Goal: Task Accomplishment & Management: Use online tool/utility

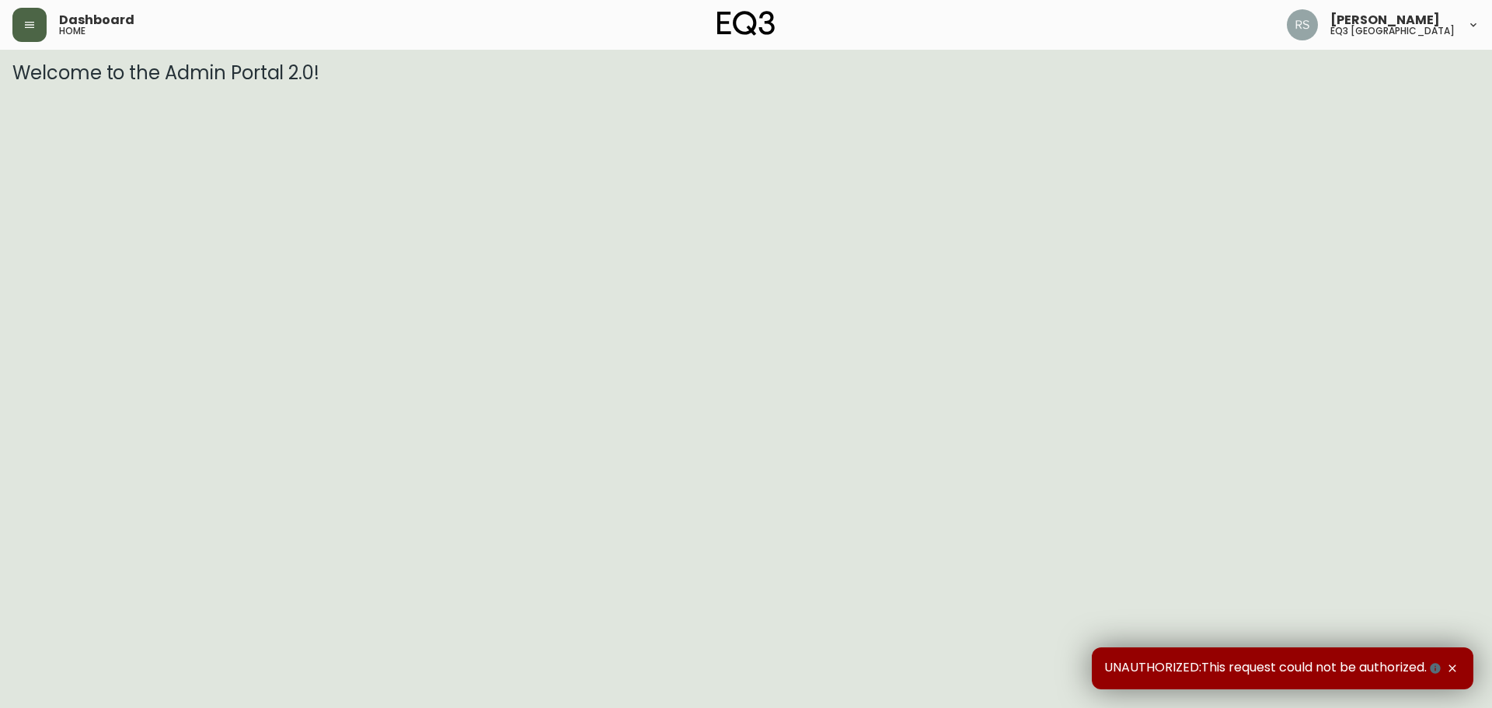
click at [28, 34] on button "button" at bounding box center [29, 25] width 34 height 34
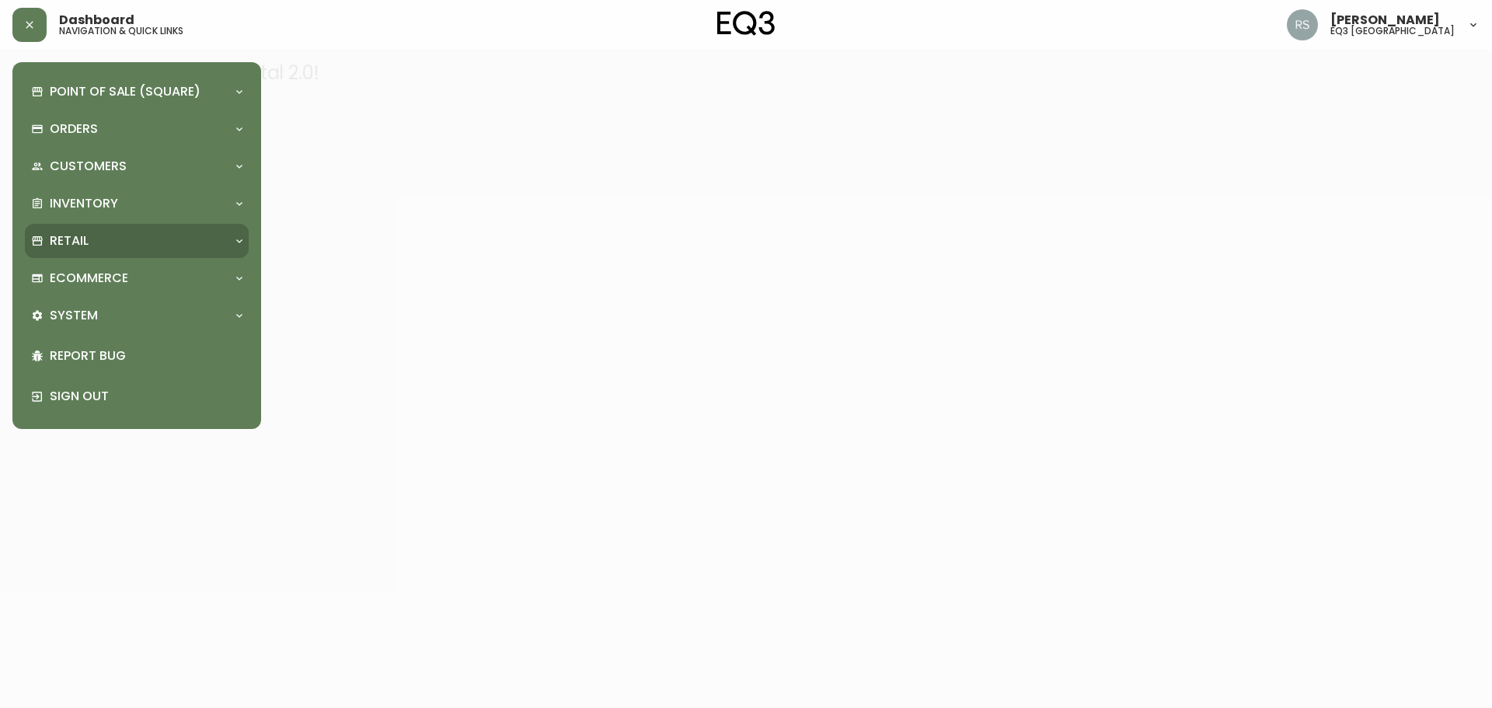
click at [155, 245] on div "Retail" at bounding box center [129, 240] width 196 height 17
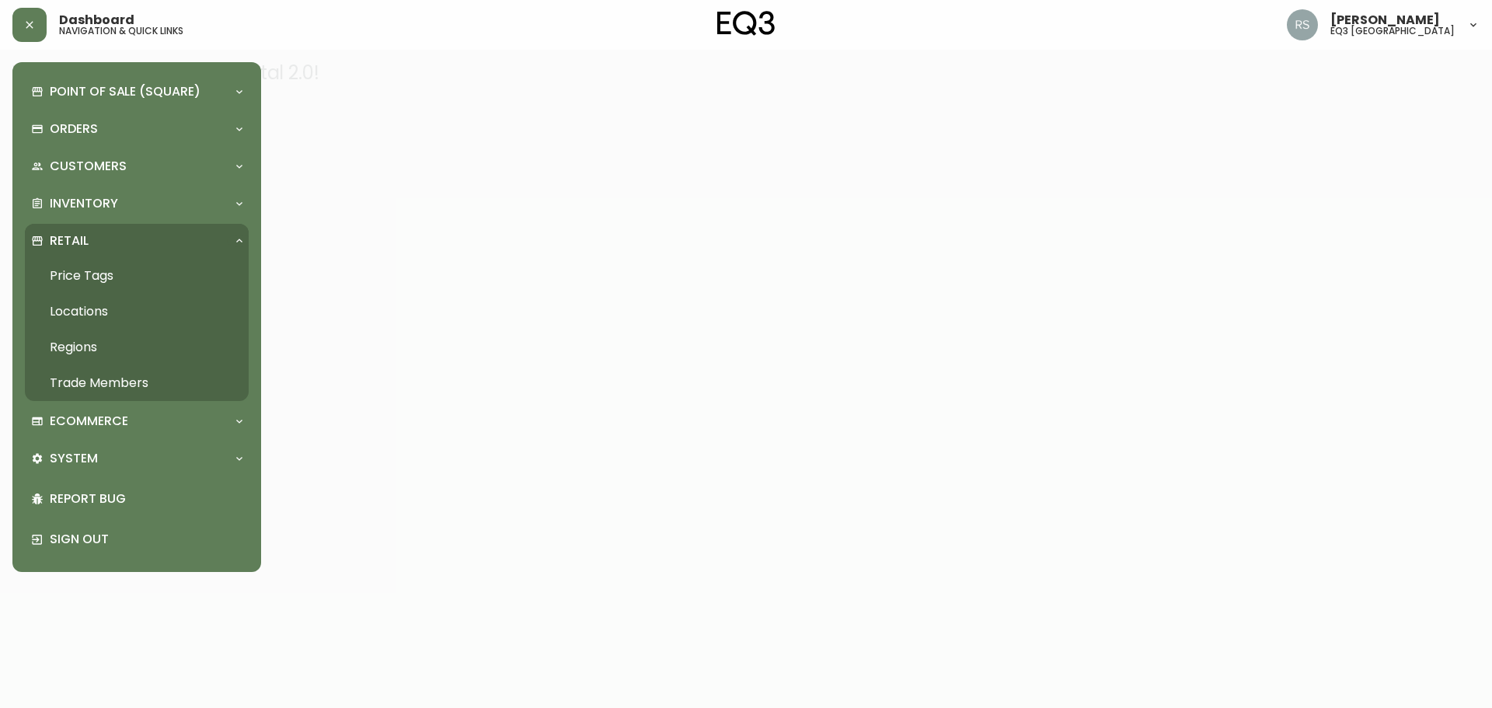
click at [110, 280] on link "Price Tags" at bounding box center [137, 276] width 224 height 36
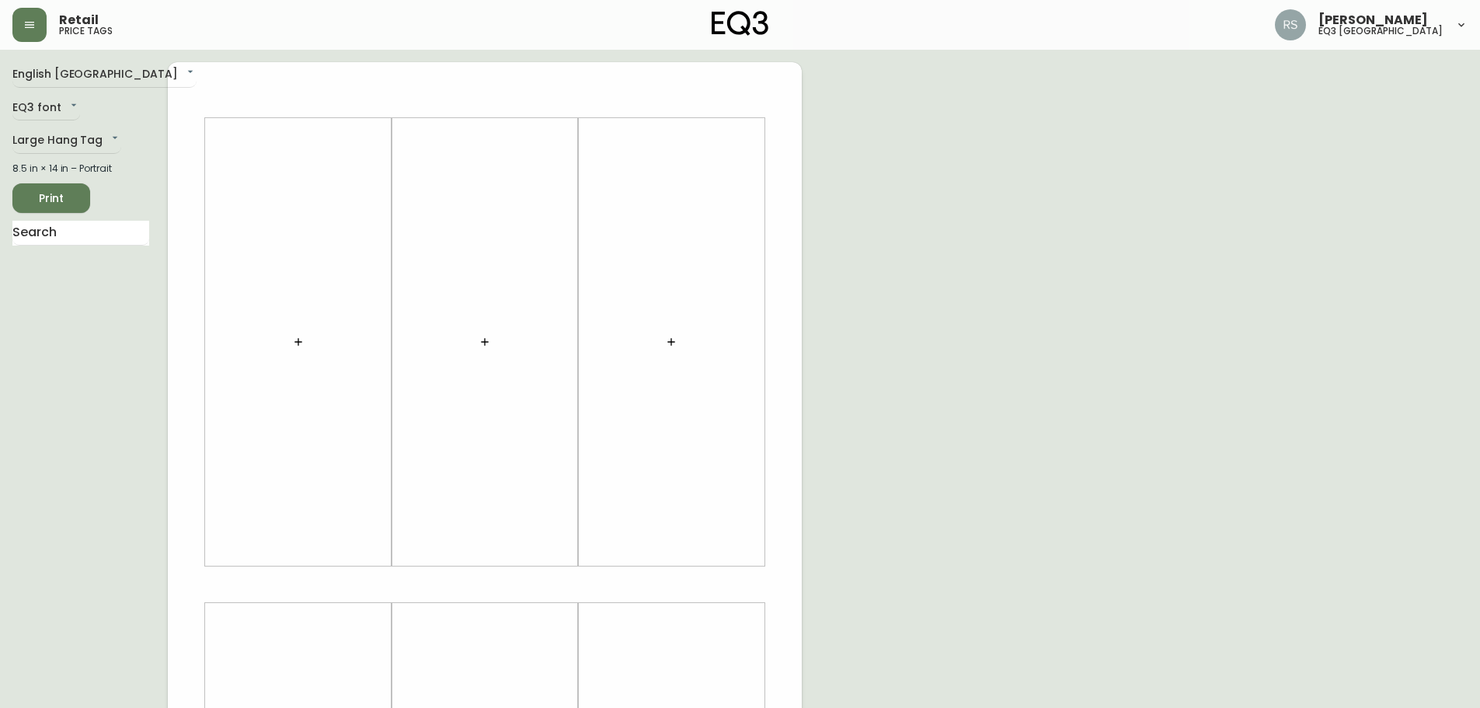
click at [482, 345] on icon "button" at bounding box center [485, 342] width 12 height 12
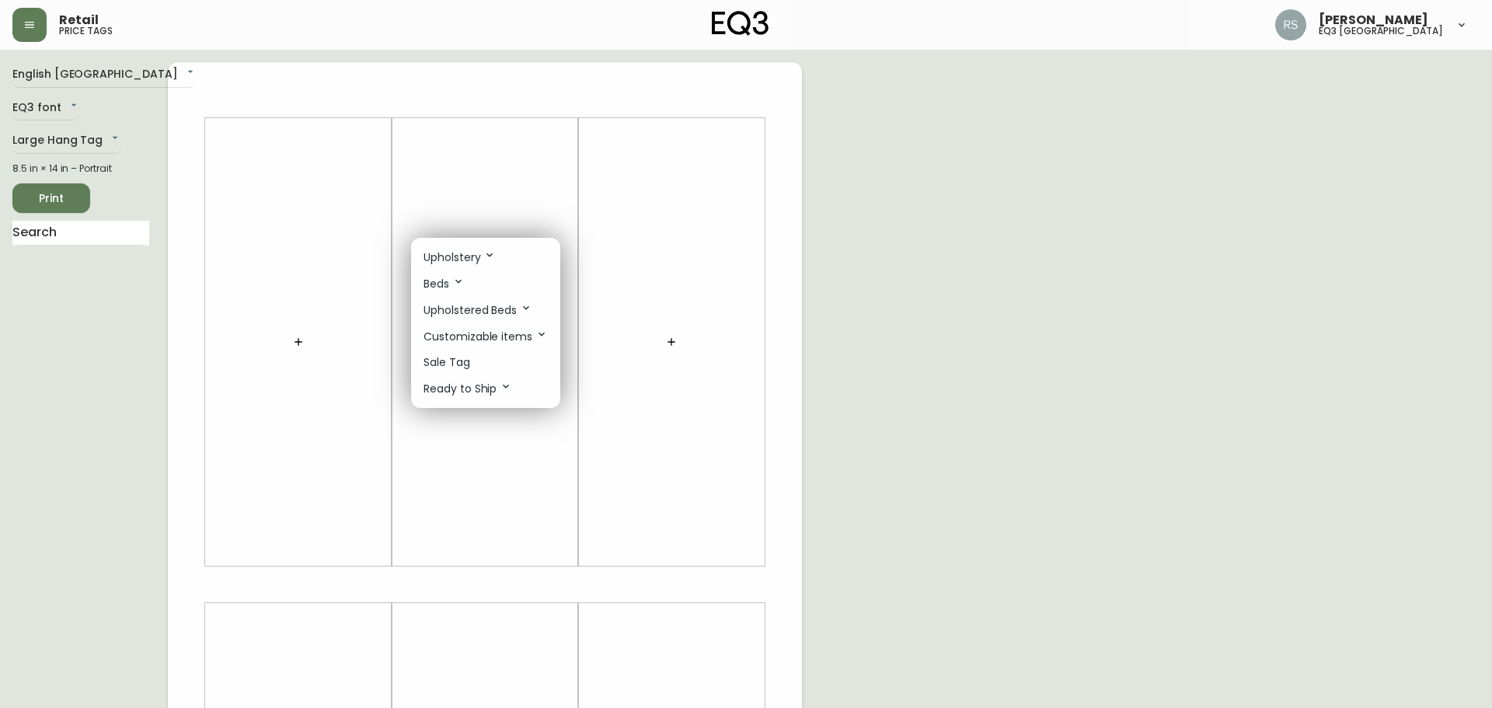
click at [458, 358] on p "Sale Tag" at bounding box center [446, 362] width 47 height 16
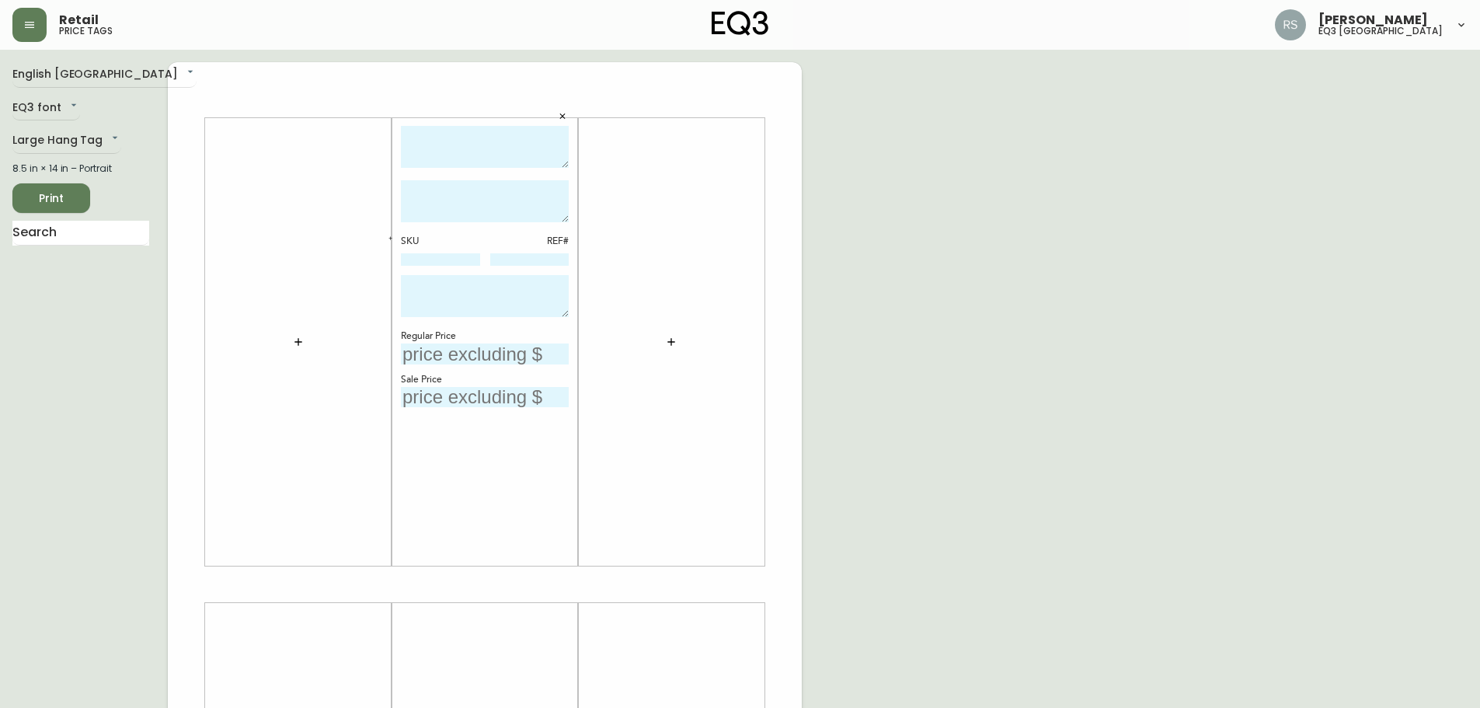
click at [440, 252] on div "SKU REF#" at bounding box center [485, 251] width 168 height 33
click at [441, 254] on input at bounding box center [440, 259] width 79 height 12
paste input "3350-2511-5548"
type input "3350-2511-5548"
click at [528, 263] on input at bounding box center [529, 259] width 79 height 12
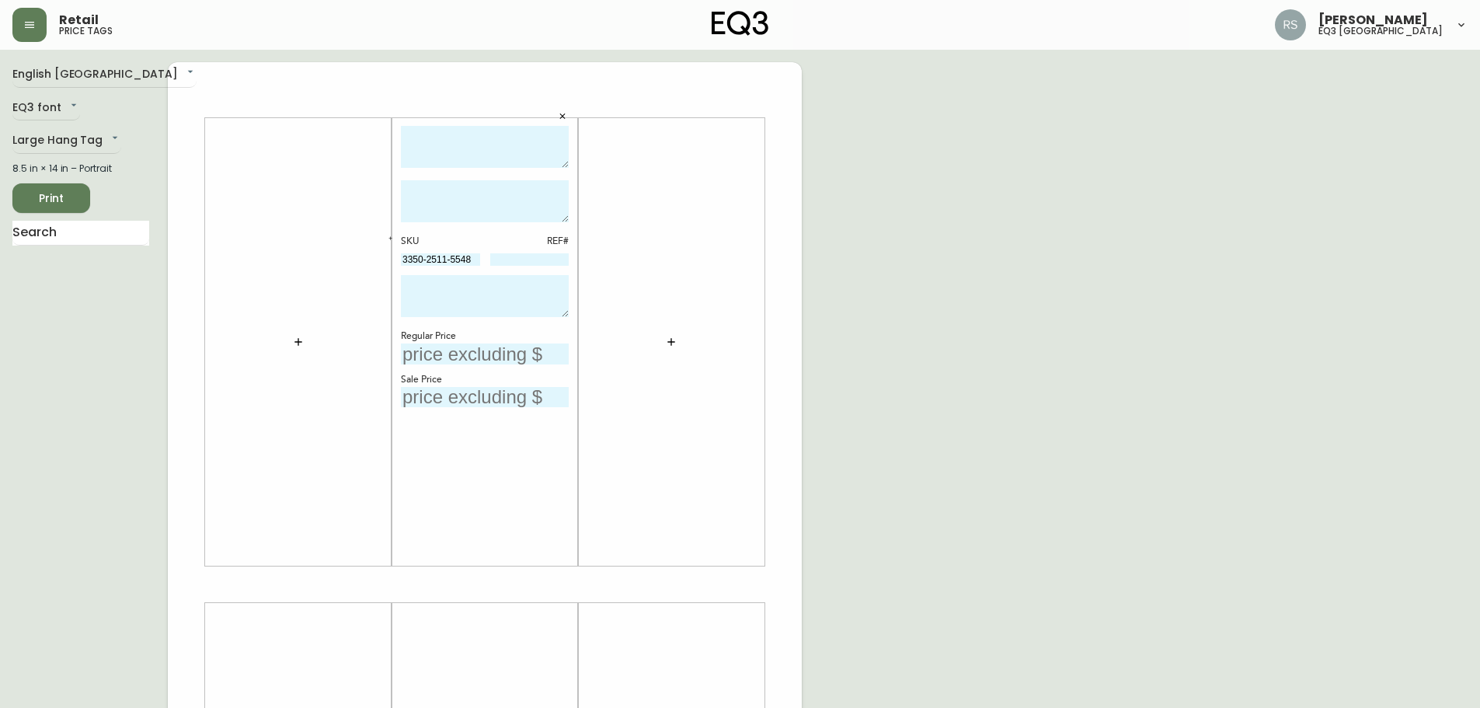
click at [1353, 245] on div "English Canada en_CA EQ3 font EQ3 Large Hang Tag large 8.5 in × 14 in – Portrai…" at bounding box center [739, 584] width 1455 height 1044
click at [540, 260] on input at bounding box center [529, 259] width 79 height 12
type input "13"
click at [486, 304] on textarea at bounding box center [485, 296] width 168 height 42
type textarea "CHIP ON THE TABLE TOP. FINAL SALE."
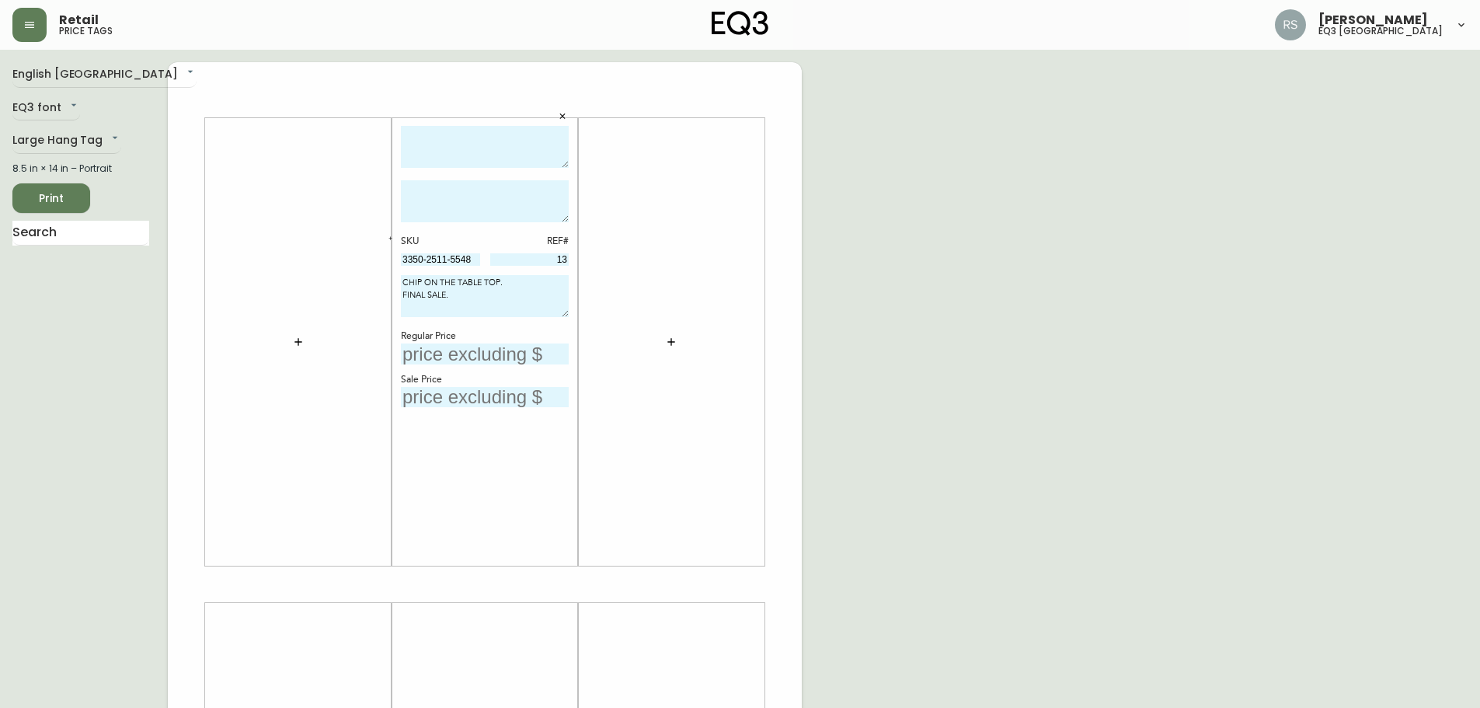
click at [437, 359] on input "text" at bounding box center [485, 353] width 168 height 21
type input "$449"
click at [1439, 358] on div "English [GEOGRAPHIC_DATA] en_CA EQ3 font EQ3 Large Hang Tag large 8.5 in × 14 i…" at bounding box center [739, 584] width 1455 height 1044
click at [469, 402] on input "text" at bounding box center [485, 397] width 168 height 21
type input "$336"
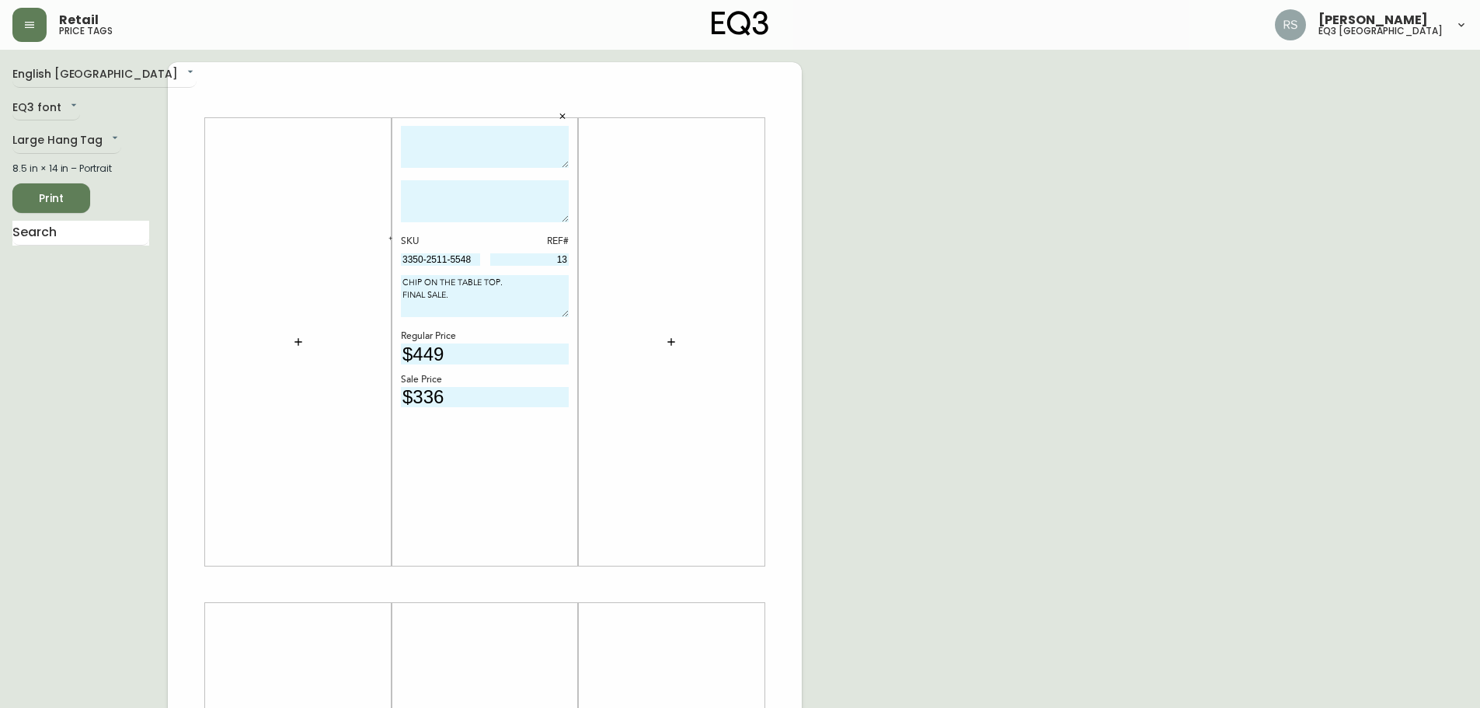
click at [1095, 362] on div "English [GEOGRAPHIC_DATA] en_CA EQ3 font EQ3 Large Hang Tag large 8.5 in × 14 i…" at bounding box center [739, 584] width 1455 height 1044
click at [494, 189] on textarea at bounding box center [485, 201] width 168 height 42
paste textarea "Branch's Daily Desk makes space for focus, no matter where you work. Its clean …"
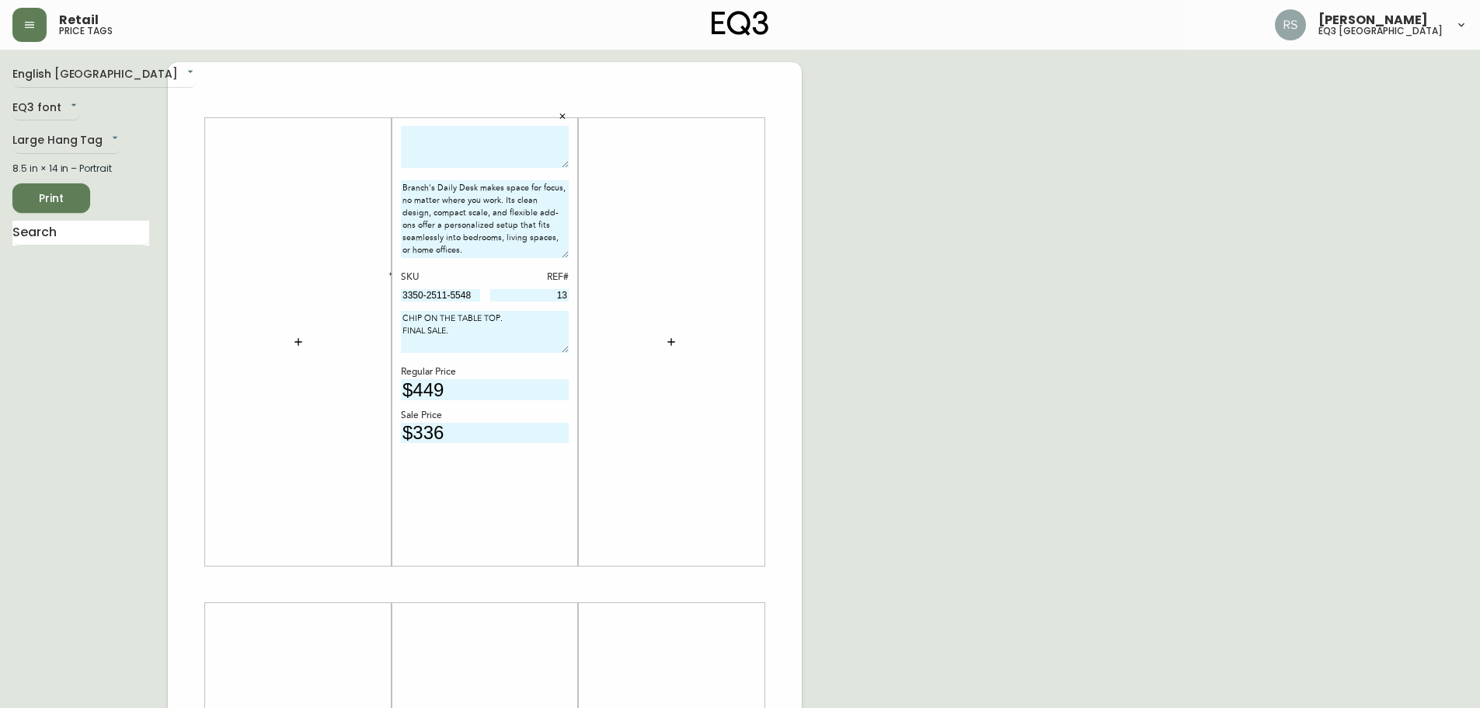
drag, startPoint x: 566, startPoint y: 221, endPoint x: 566, endPoint y: 256, distance: 35.7
click at [566, 256] on textarea "Branch's Daily Desk makes space for focus, no matter where you work. Its clean …" at bounding box center [485, 219] width 168 height 78
type textarea "Branch's Daily Desk makes space for focus, no matter where you work. Its clean …"
click at [965, 291] on div "English Canada en_CA EQ3 font EQ3 Large Hang Tag large 8.5 in × 14 in – Portrai…" at bounding box center [739, 584] width 1455 height 1044
click at [405, 186] on textarea "Branch's Daily Desk makes space for focus, no matter where you work. Its clean …" at bounding box center [485, 219] width 168 height 78
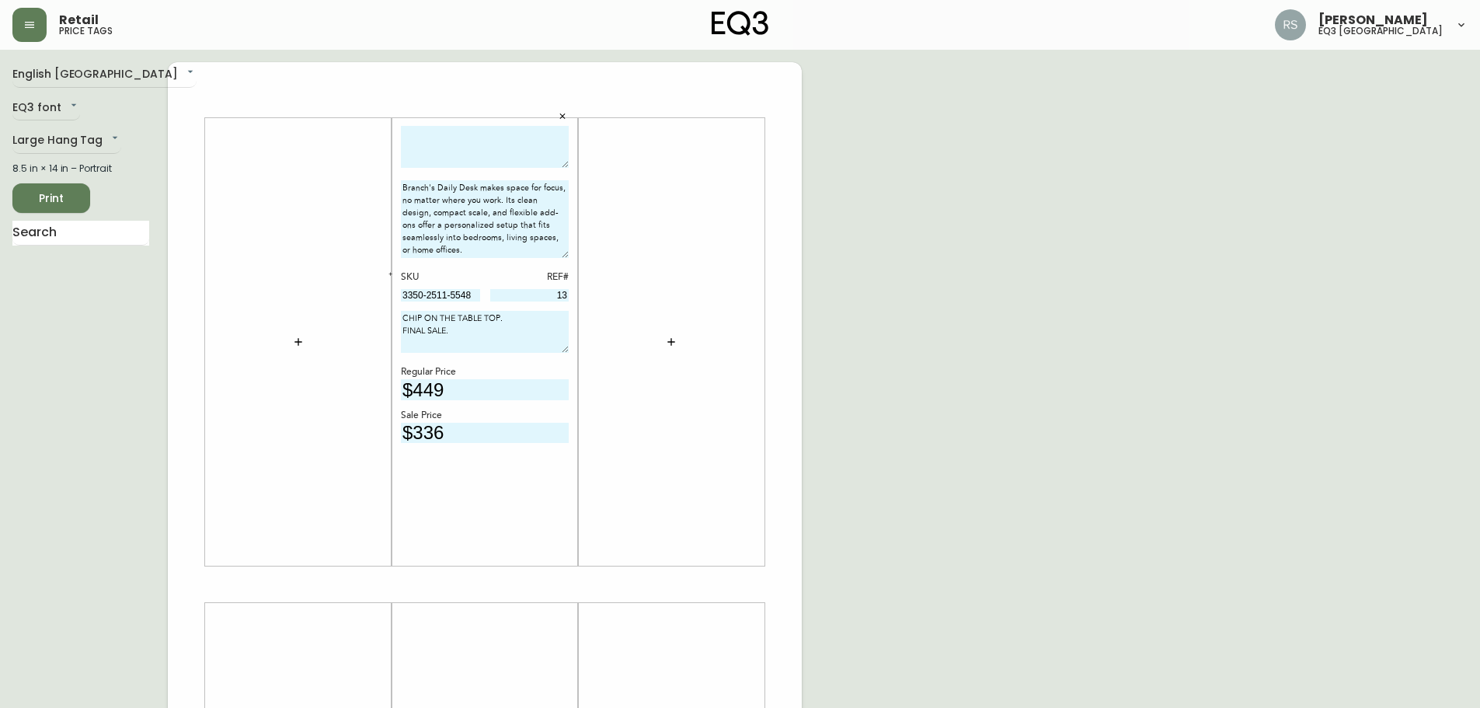
click at [465, 340] on textarea "CHIP ON THE TABLE TOP. FINAL SALE." at bounding box center [485, 332] width 168 height 42
paste textarea "Daily Desk - 48" x 24" 48″w × 24″d × 28.5″h"
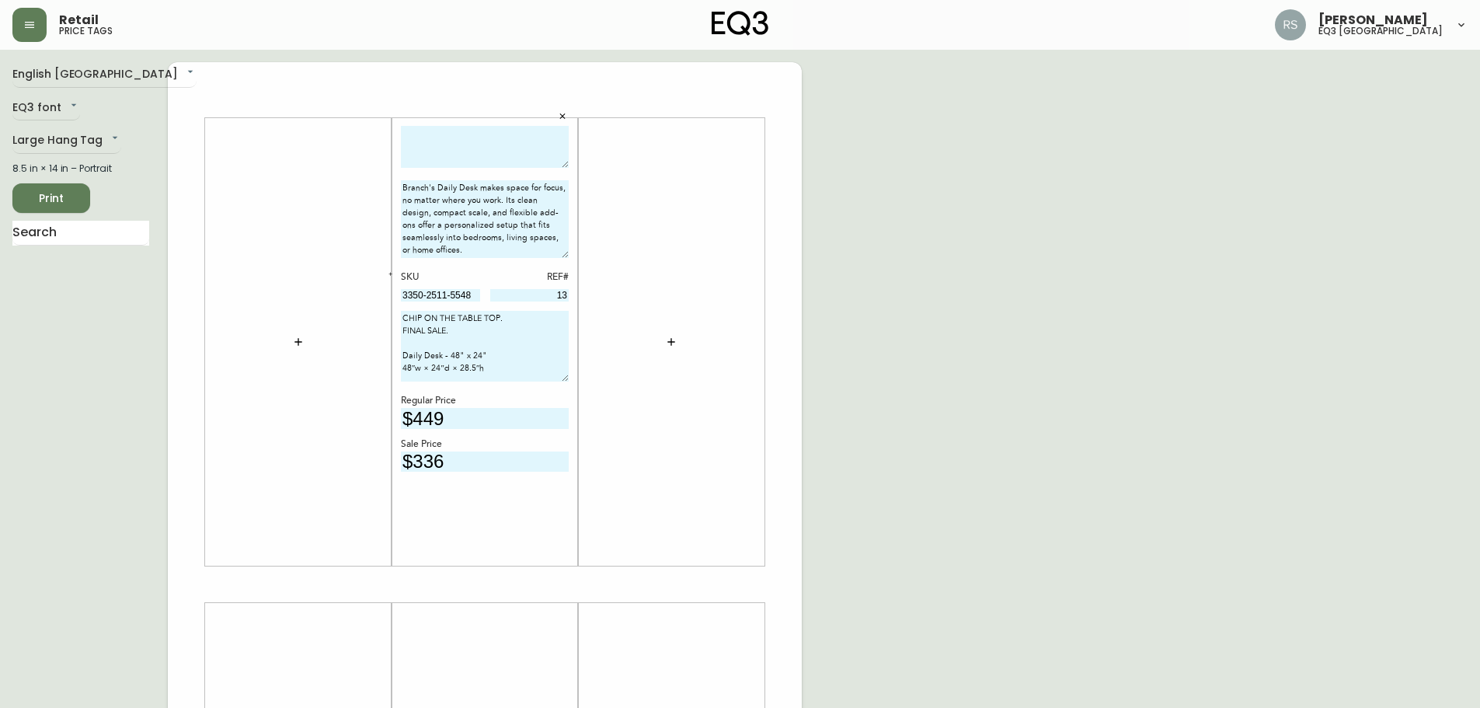
drag, startPoint x: 563, startPoint y: 350, endPoint x: 583, endPoint y: 379, distance: 34.7
click at [583, 379] on div "Branch's Daily Desk makes space for focus, no matter where you work. Its clean …" at bounding box center [485, 584] width 634 height 1044
click at [960, 392] on div "English Canada en_CA EQ3 font EQ3 Large Hang Tag large 8.5 in × 14 in – Portrai…" at bounding box center [739, 584] width 1455 height 1044
drag, startPoint x: 515, startPoint y: 367, endPoint x: 380, endPoint y: 354, distance: 135.8
click at [380, 354] on div "Branch's Daily Desk makes space for focus, no matter where you work. Its clean …" at bounding box center [485, 584] width 634 height 1044
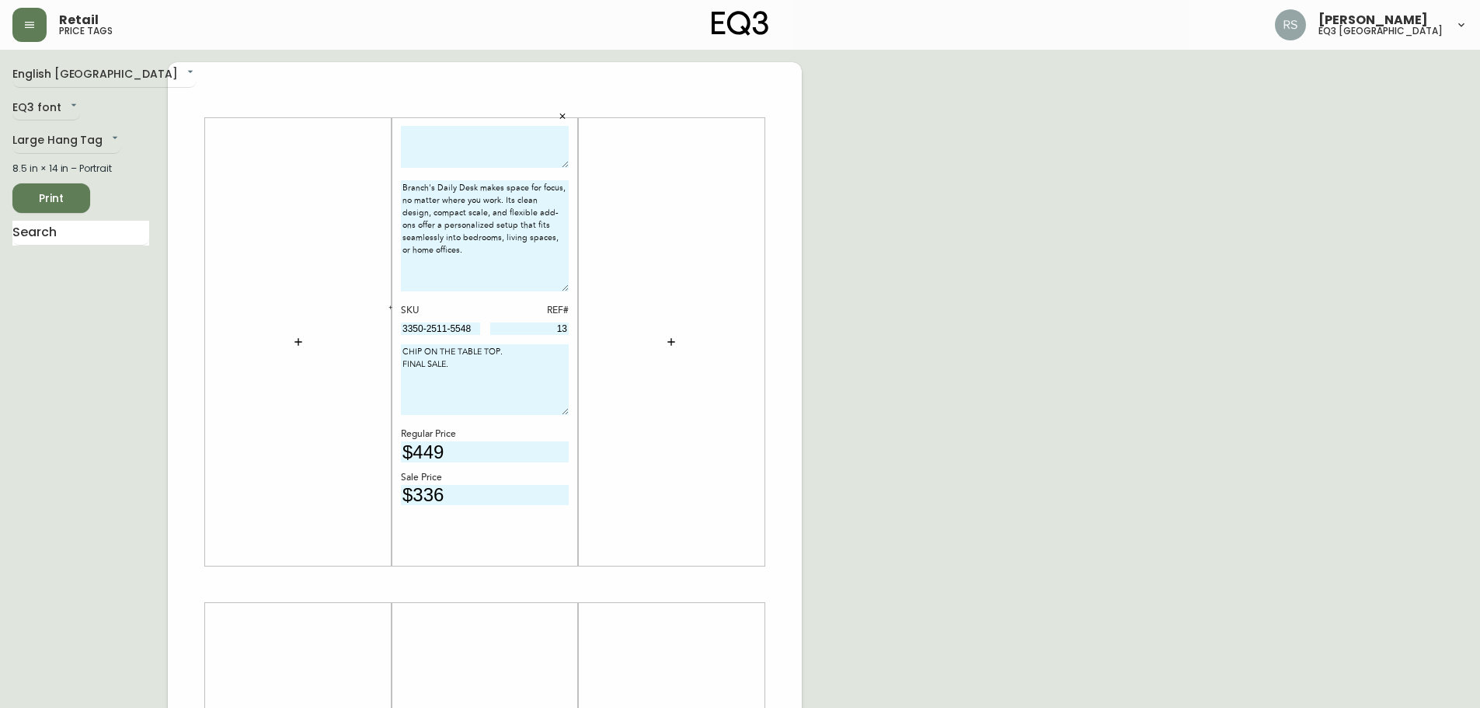
drag, startPoint x: 566, startPoint y: 254, endPoint x: 563, endPoint y: 287, distance: 33.5
click at [563, 287] on textarea "Branch's Daily Desk makes space for focus, no matter where you work. Its clean …" at bounding box center [485, 235] width 168 height 111
type textarea "CHIP ON THE TABLE TOP. FINAL SALE."
click at [471, 267] on textarea "Branch's Daily Desk makes space for focus, no matter where you work. Its clean …" at bounding box center [485, 235] width 168 height 111
click at [404, 184] on textarea "Branch's Daily Desk makes space for focus, no matter where you work. Its clean …" at bounding box center [485, 235] width 168 height 111
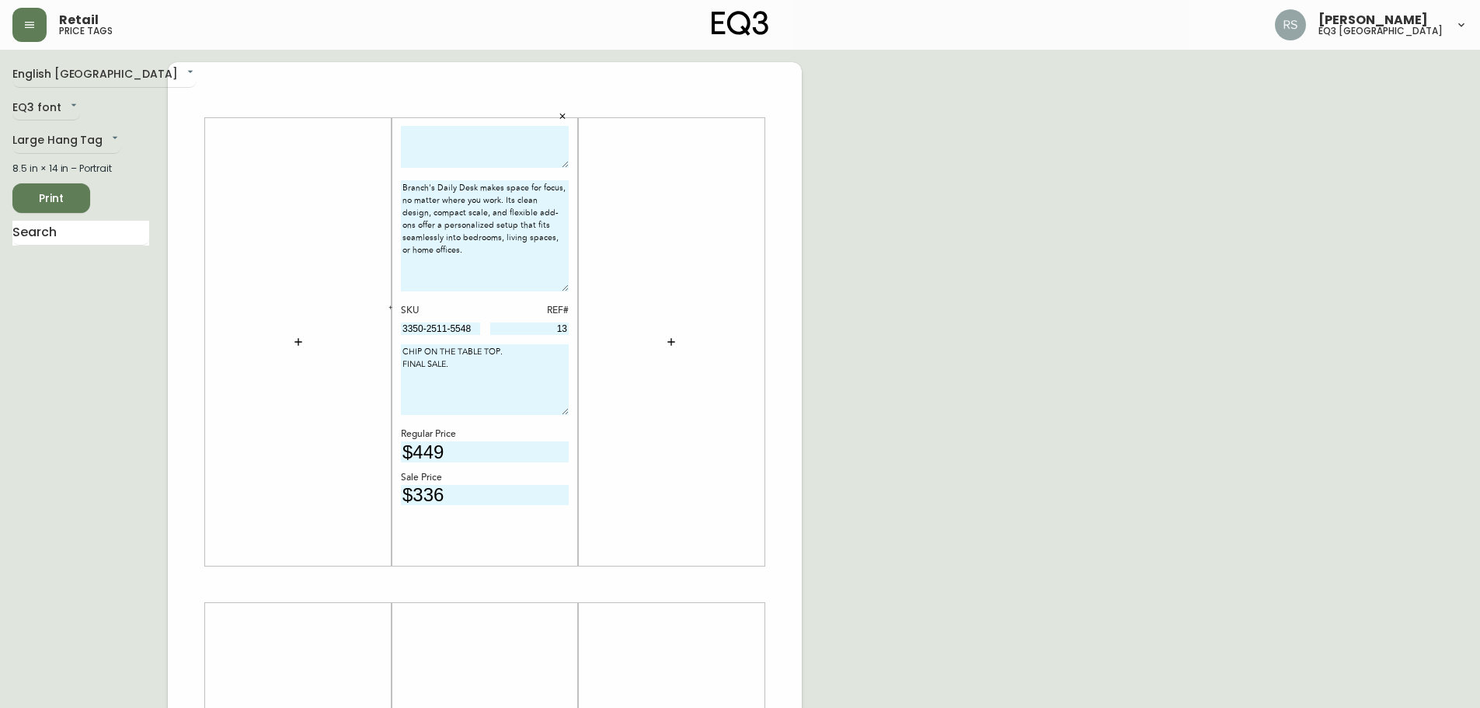
click at [424, 184] on textarea "Branch's Daily Desk makes space for focus, no matter where you work. Its clean …" at bounding box center [485, 235] width 168 height 111
paste textarea "Daily Desk - 48" x 24" 48″w × 24″d × 28.5″h"
click at [458, 221] on textarea "Daily Desk - 48" x 24" 48″w × 24″d × 28.5″h [PERSON_NAME]'s Daily Desk makes sp…" at bounding box center [485, 235] width 168 height 111
type textarea "Daily Desk - 48" x 24" 48″w × 24″d × 28.5″h [PERSON_NAME]'s Daily Desk makes sp…"
click at [906, 281] on div "English Canada en_CA EQ3 font EQ3 Large Hang Tag large 8.5 in × 14 in – Portrai…" at bounding box center [739, 584] width 1455 height 1044
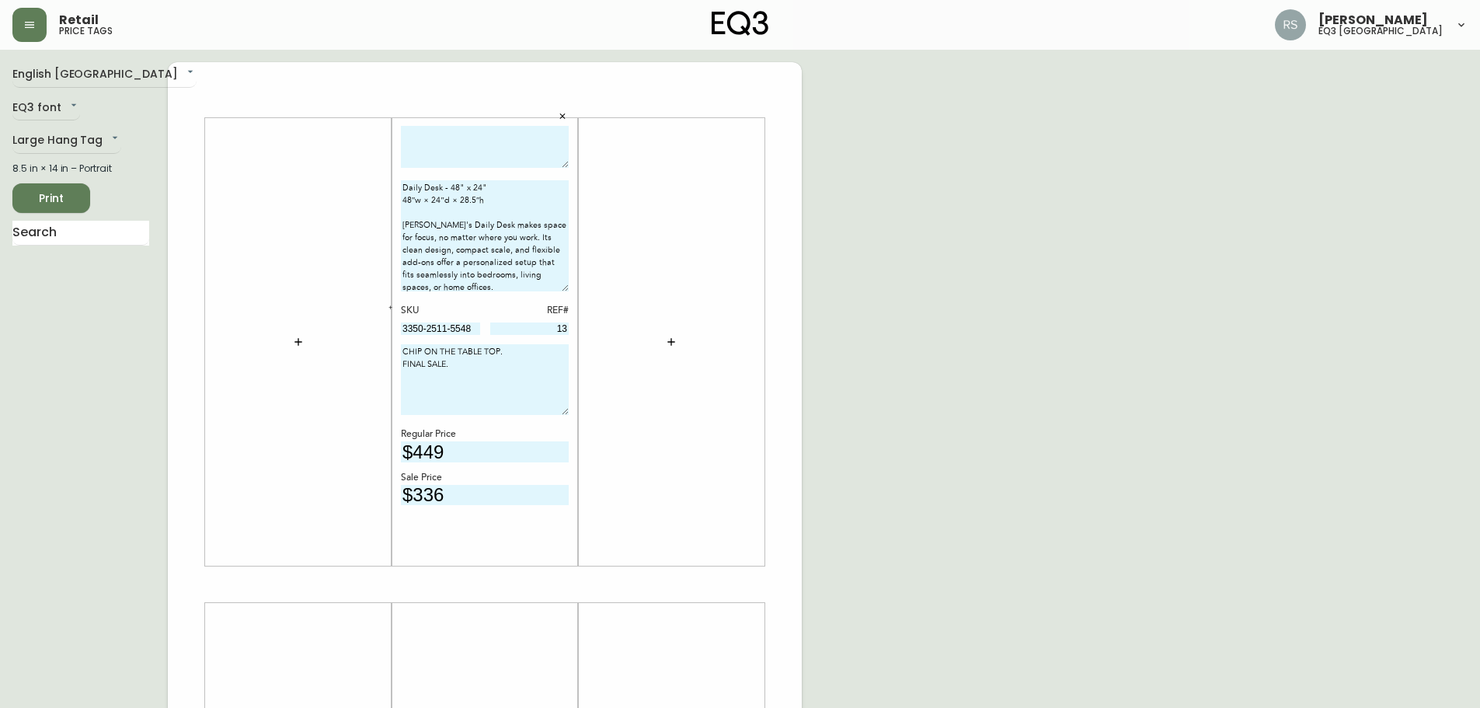
click at [484, 165] on textarea at bounding box center [485, 147] width 168 height 43
paste textarea "Daily Desk BY Branch Furniture"
type textarea "Daily Desk BY Branch Furniture"
click at [1139, 291] on div "English [GEOGRAPHIC_DATA] en_CA EQ3 font EQ3 Large Hang Tag large 8.5 in × 14 i…" at bounding box center [739, 584] width 1455 height 1044
drag, startPoint x: 489, startPoint y: 184, endPoint x: 395, endPoint y: 175, distance: 95.2
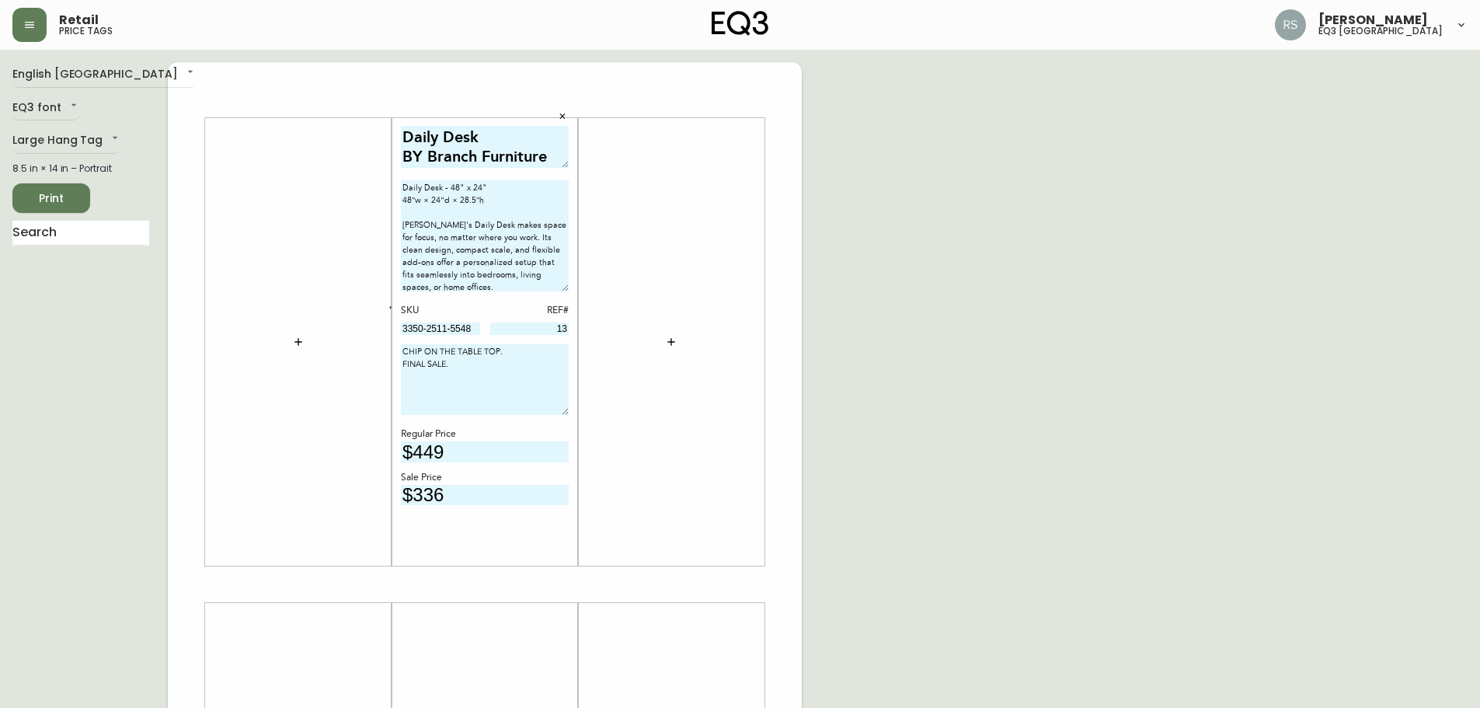
click at [395, 175] on div "Daily Desk BY Branch Furniture Daily Desk - 48" x 24" 48″w × 24″d × 28.5″h [PER…" at bounding box center [485, 342] width 186 height 448
click at [554, 284] on textarea "48″w × 24″d × 28.5″h [PERSON_NAME]'s Daily Desk makes space for focus, no matte…" at bounding box center [485, 235] width 168 height 111
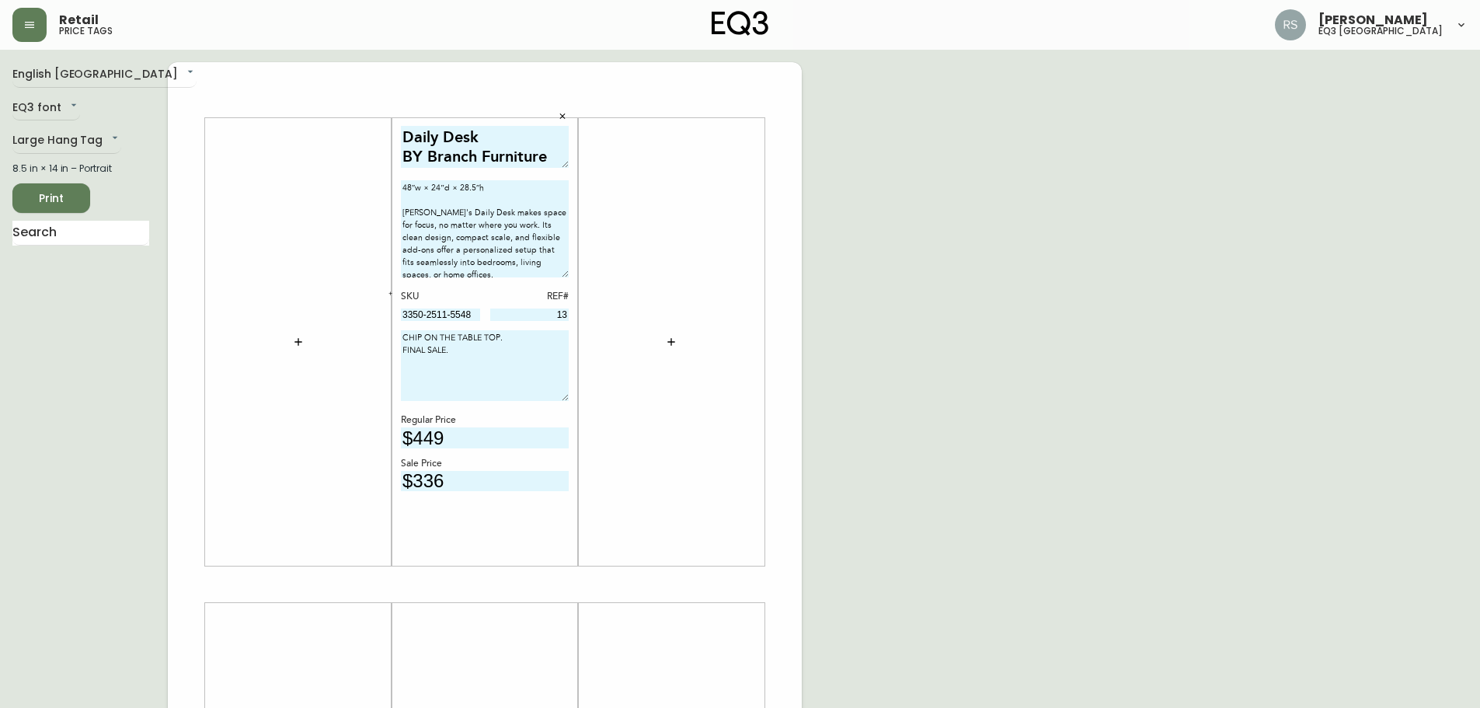
drag, startPoint x: 564, startPoint y: 287, endPoint x: 563, endPoint y: 273, distance: 14.0
click at [563, 273] on textarea "48″w × 24″d × 28.5″h [PERSON_NAME]'s Daily Desk makes space for focus, no matte…" at bounding box center [485, 228] width 168 height 97
type textarea "48″w × 24″d × 28.5″h [PERSON_NAME]'s Daily Desk makes space for focus, no matte…"
click at [1071, 308] on div "English Canada en_CA EQ3 font EQ3 Large Hang Tag large 8.5 in × 14 in – Portrai…" at bounding box center [739, 584] width 1455 height 1044
click at [455, 333] on textarea "CHIP ON THE TABLE TOP. FINAL SALE." at bounding box center [485, 365] width 168 height 71
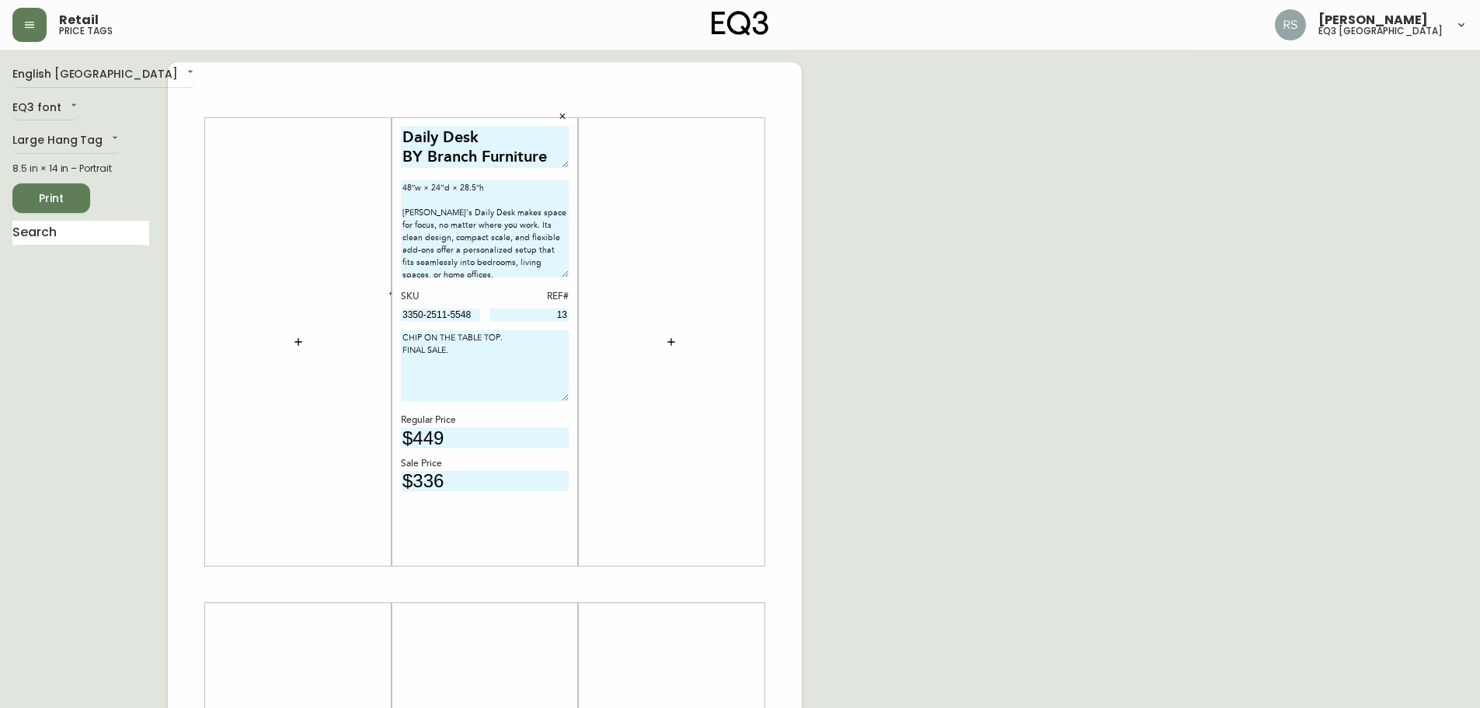
click at [457, 334] on textarea "CHIP ON THE TABLE TOP. FINAL SALE." at bounding box center [485, 365] width 168 height 71
drag, startPoint x: 508, startPoint y: 333, endPoint x: 406, endPoint y: 342, distance: 102.2
click at [406, 342] on textarea "CHIP ON TABLE TOP. FINAL SALE." at bounding box center [485, 365] width 168 height 71
type textarea "CHIPPED TABLE TOP. FINAL SALE."
click at [1186, 303] on div "English Canada en_CA EQ3 font EQ3 Large Hang Tag large 8.5 in × 14 in – Portrai…" at bounding box center [739, 584] width 1455 height 1044
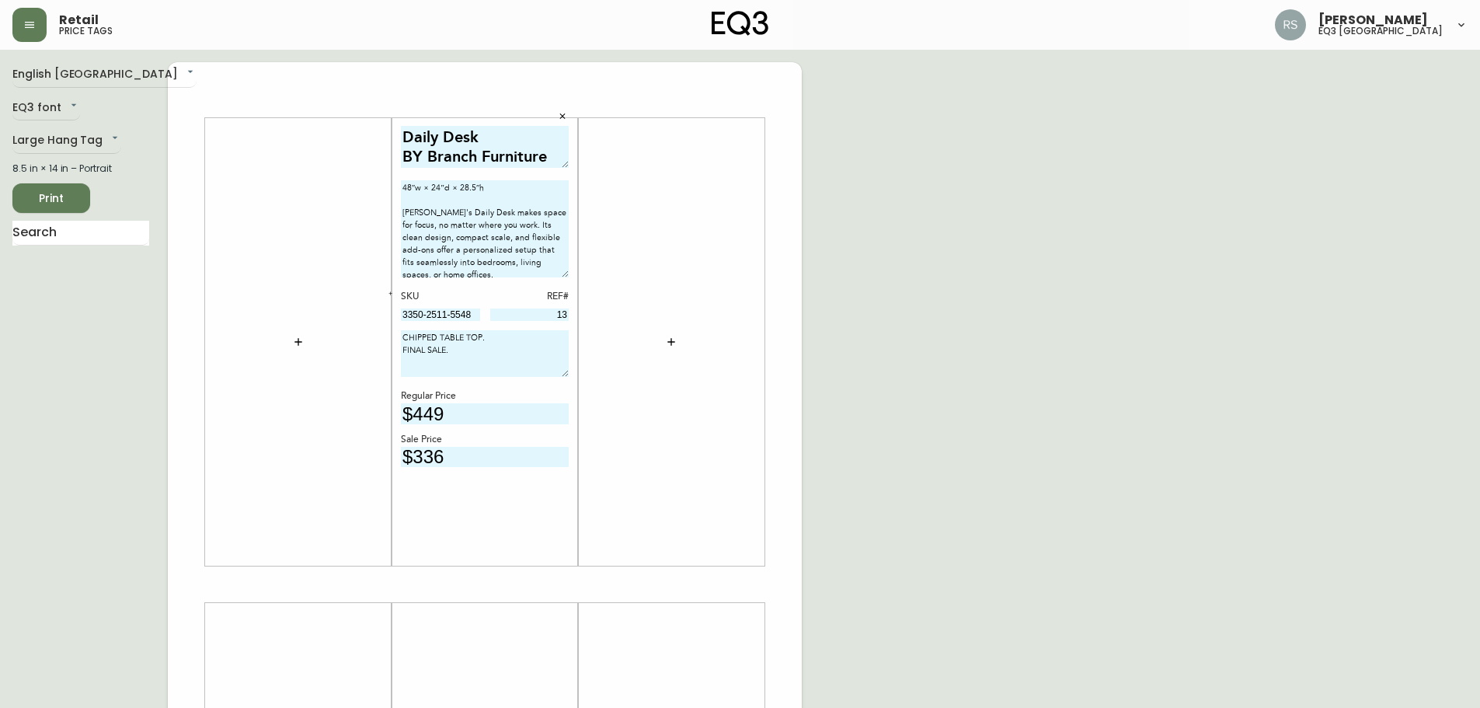
drag, startPoint x: 563, startPoint y: 396, endPoint x: 560, endPoint y: 372, distance: 24.3
click at [560, 372] on textarea "CHIPPED TABLE TOP. FINAL SALE." at bounding box center [485, 353] width 168 height 47
click at [1165, 365] on div "English Canada en_CA EQ3 font EQ3 Large Hang Tag large 8.5 in × 14 in – Portrai…" at bounding box center [739, 584] width 1455 height 1044
click at [64, 197] on span "Print" at bounding box center [51, 198] width 53 height 19
click at [23, 31] on button "button" at bounding box center [29, 25] width 34 height 34
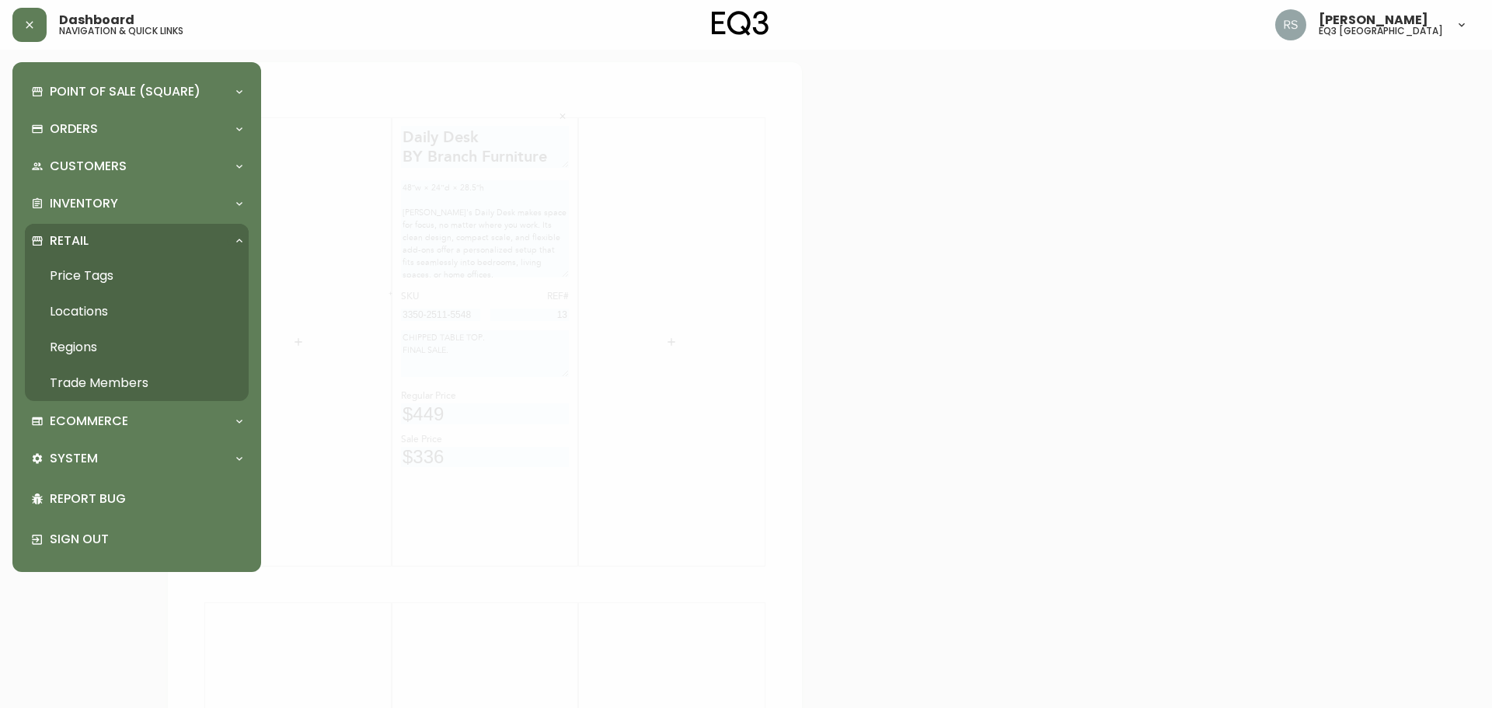
click at [85, 241] on p "Retail" at bounding box center [69, 240] width 39 height 17
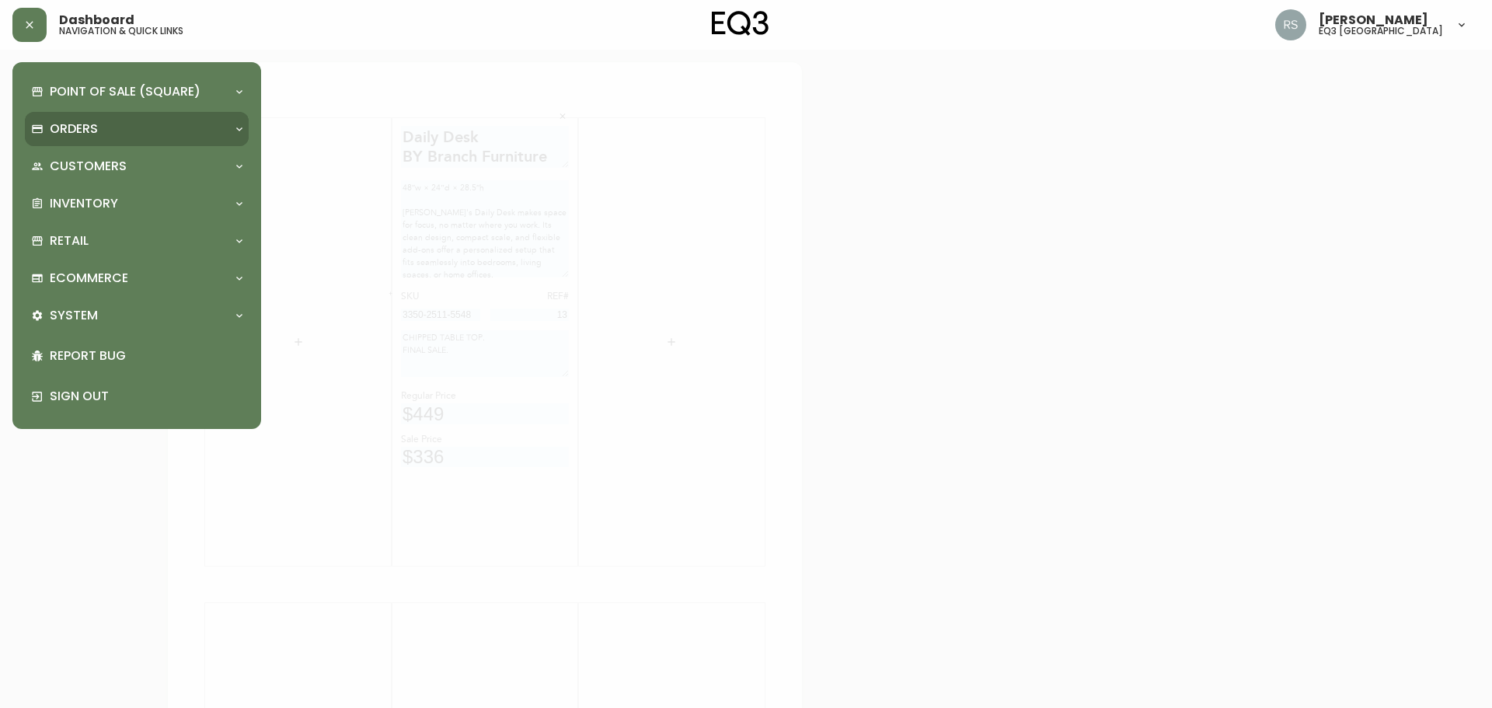
click at [77, 123] on p "Orders" at bounding box center [74, 128] width 48 height 17
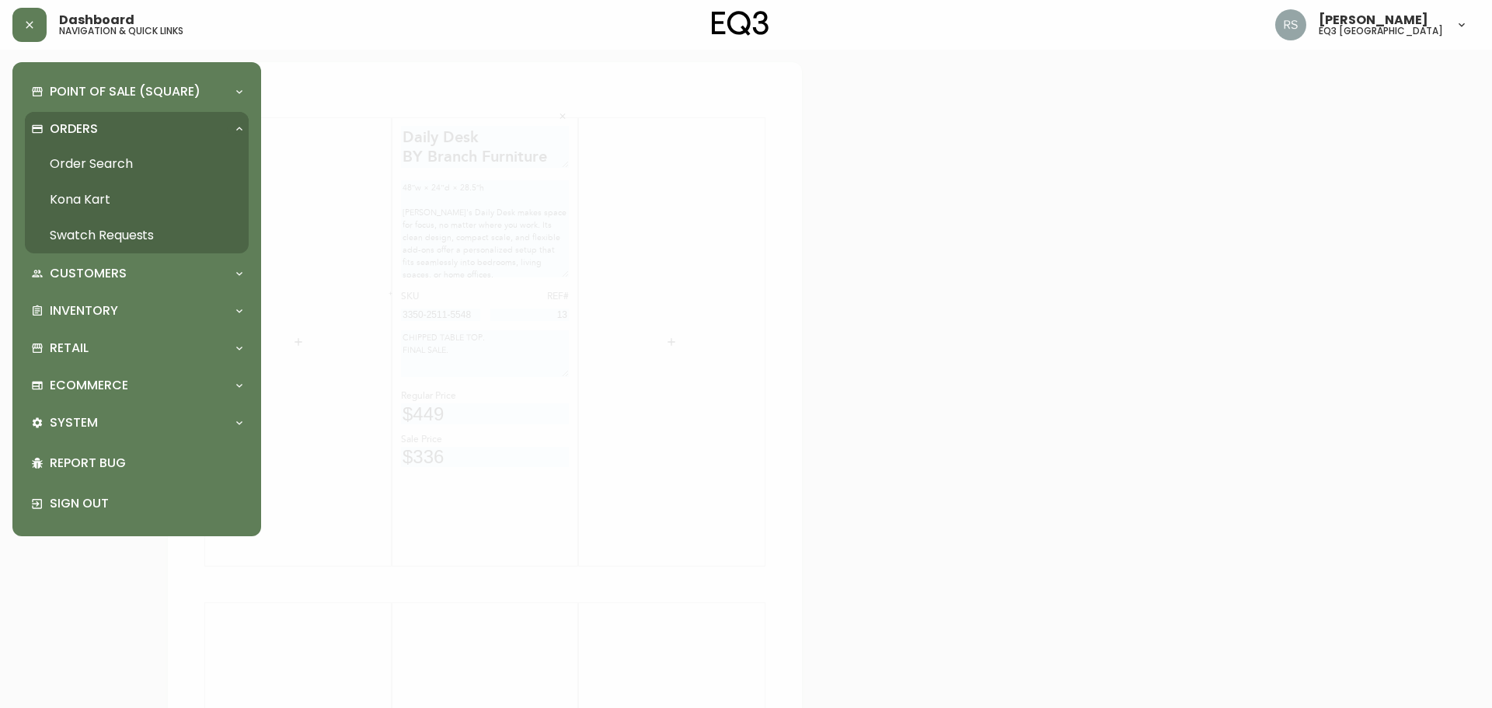
click at [89, 163] on link "Order Search" at bounding box center [137, 164] width 224 height 36
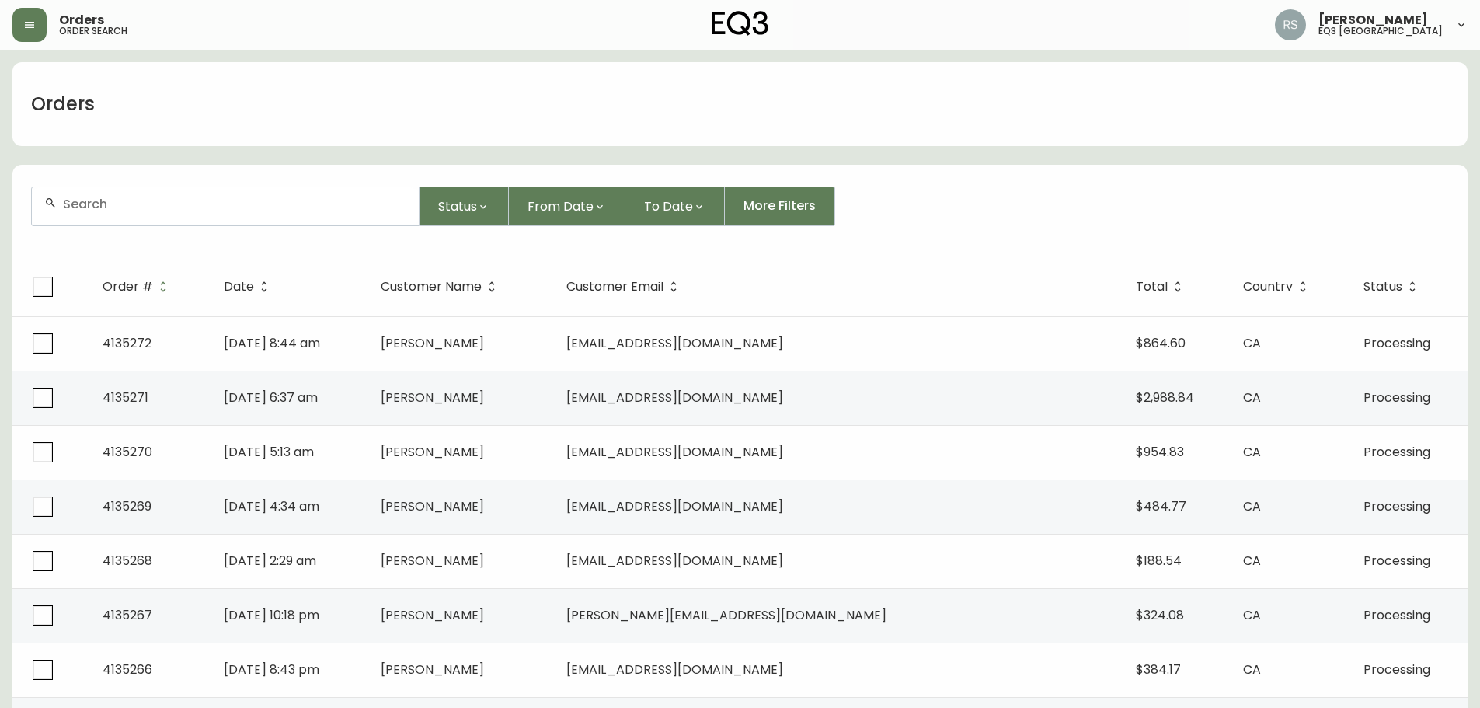
click at [54, 33] on div "Orders order search" at bounding box center [254, 25] width 485 height 34
click at [33, 20] on icon "button" at bounding box center [29, 25] width 12 height 12
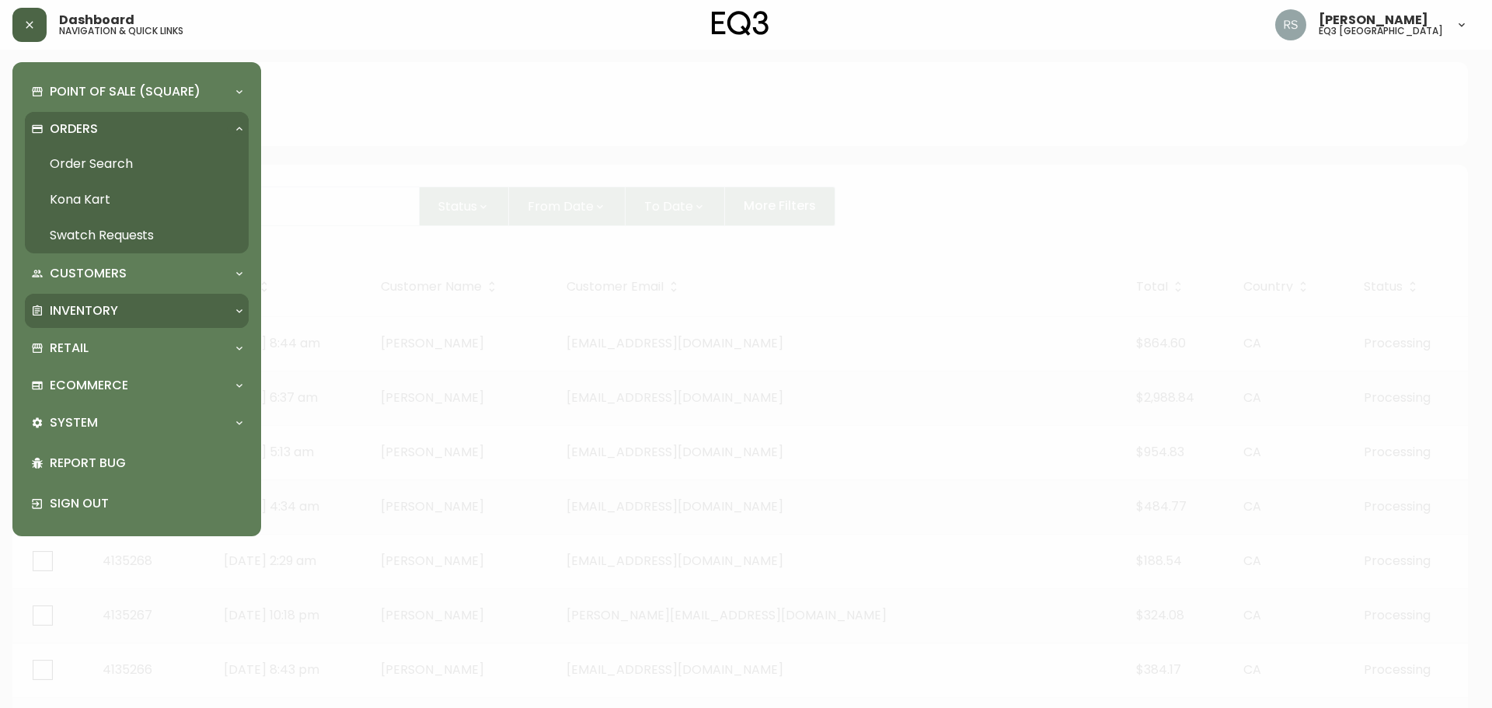
click at [124, 308] on div "Inventory" at bounding box center [129, 310] width 196 height 17
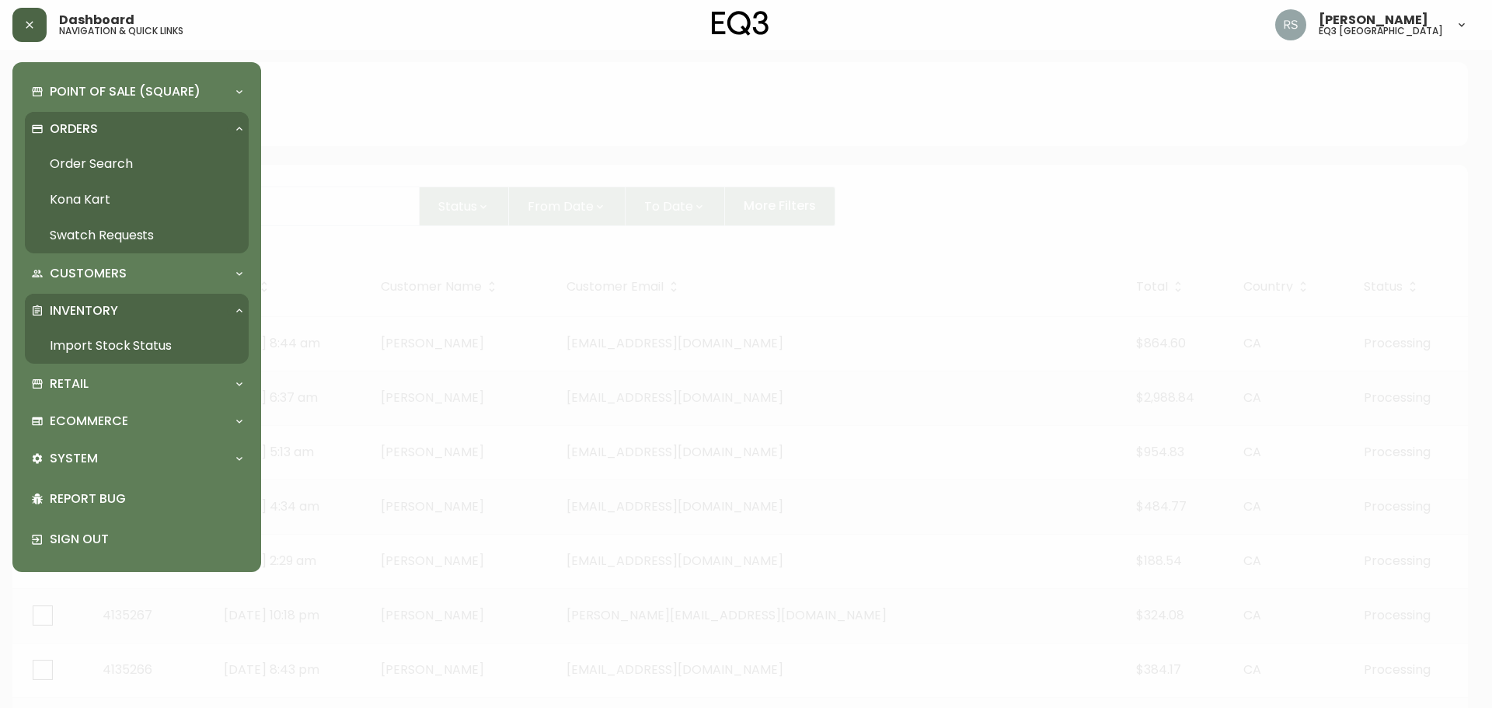
click at [114, 354] on link "Import Stock Status" at bounding box center [137, 346] width 224 height 36
